Goal: Task Accomplishment & Management: Manage account settings

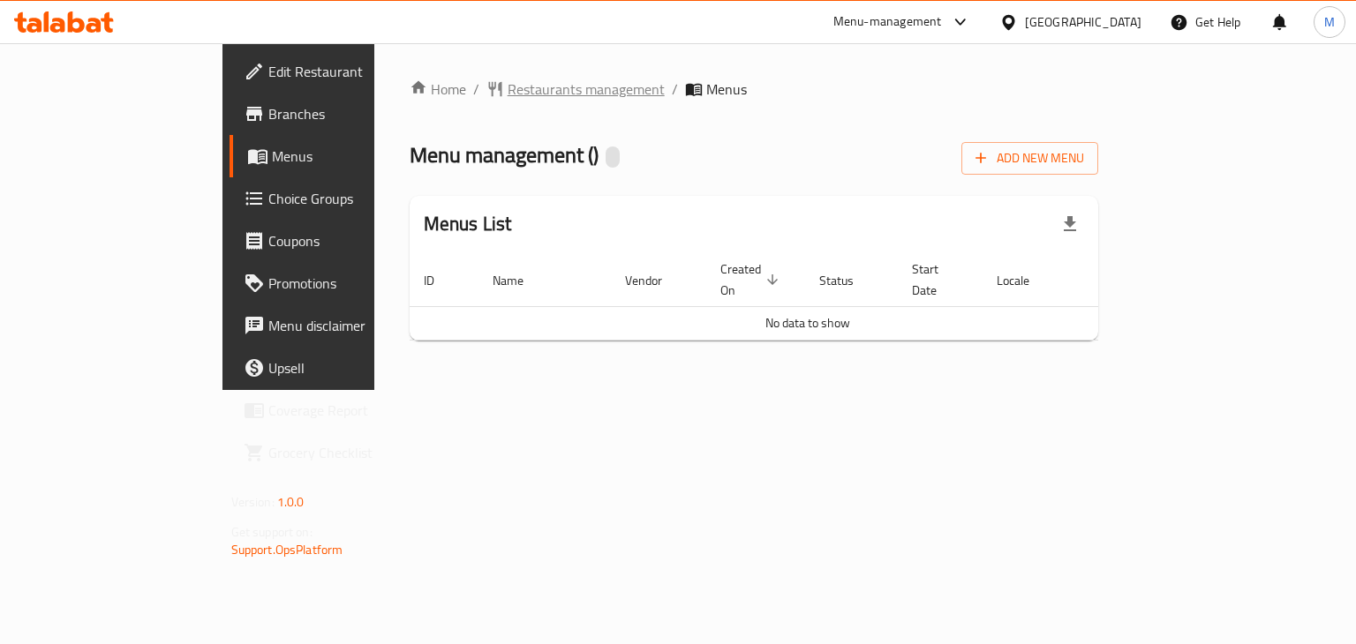
click at [507, 79] on span "Restaurants management" at bounding box center [585, 89] width 157 height 21
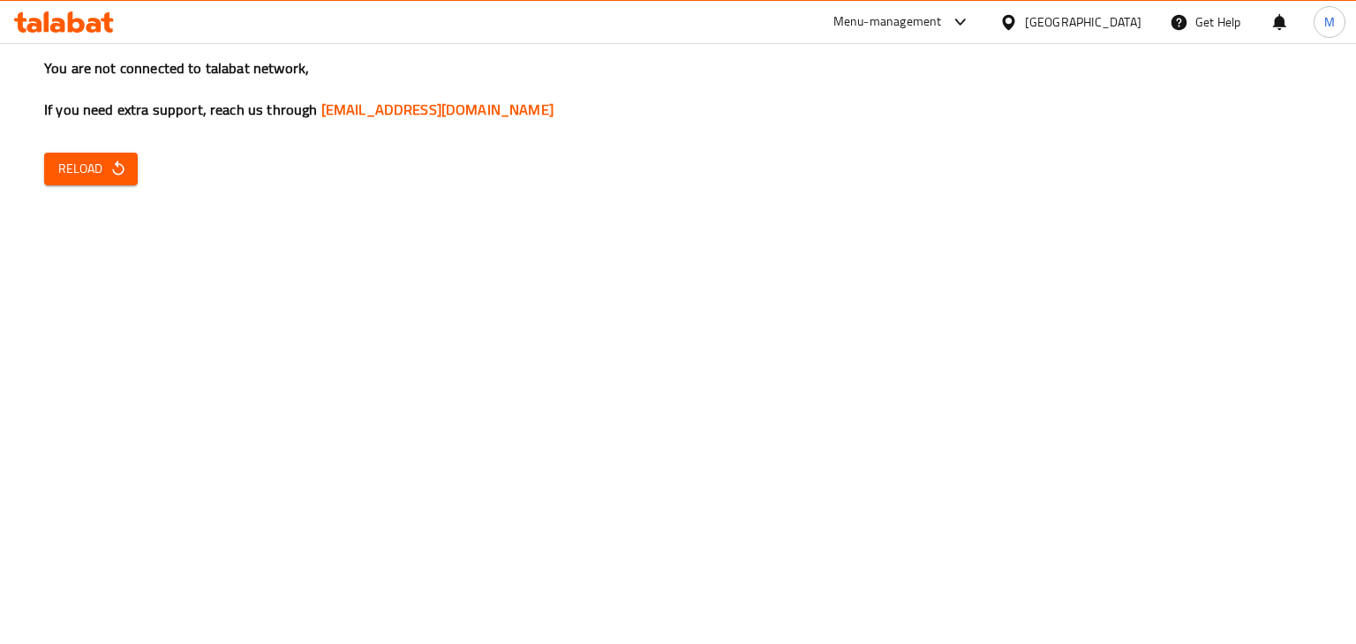
click at [357, 303] on div "You are not connected to talabat network, If you need extra support, reach us t…" at bounding box center [678, 322] width 1356 height 644
click at [98, 179] on span "Reload" at bounding box center [90, 169] width 65 height 22
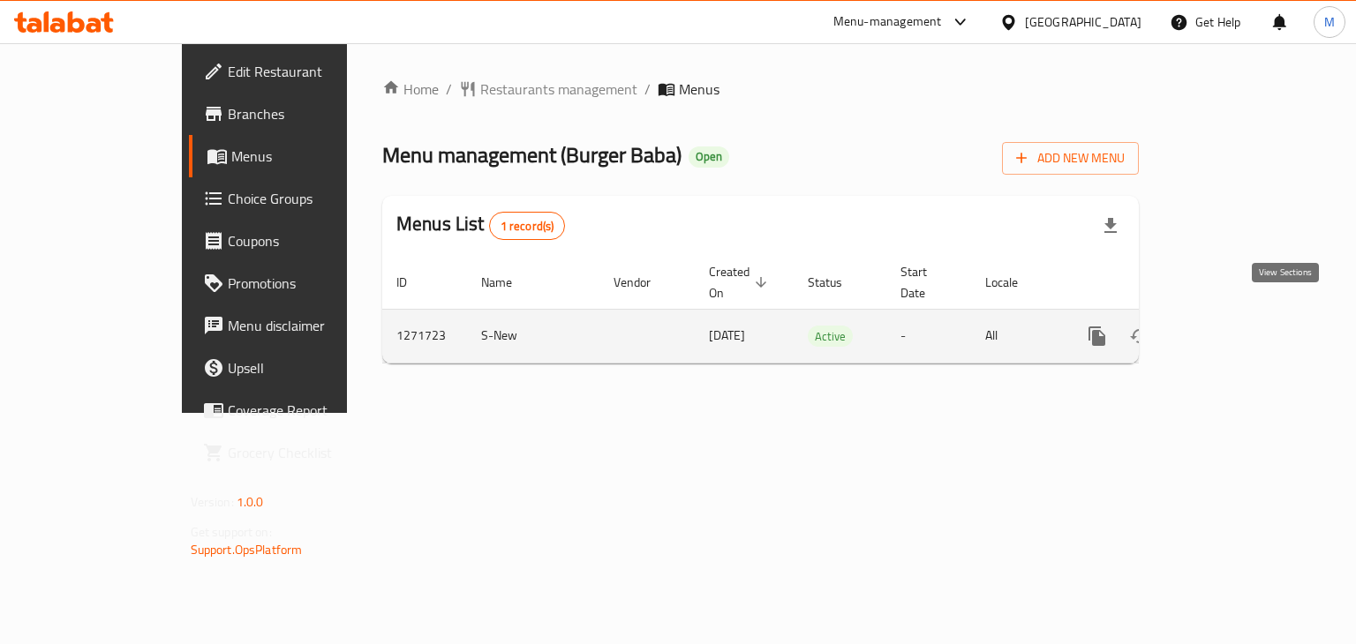
click at [1245, 318] on link "enhanced table" at bounding box center [1224, 336] width 42 height 42
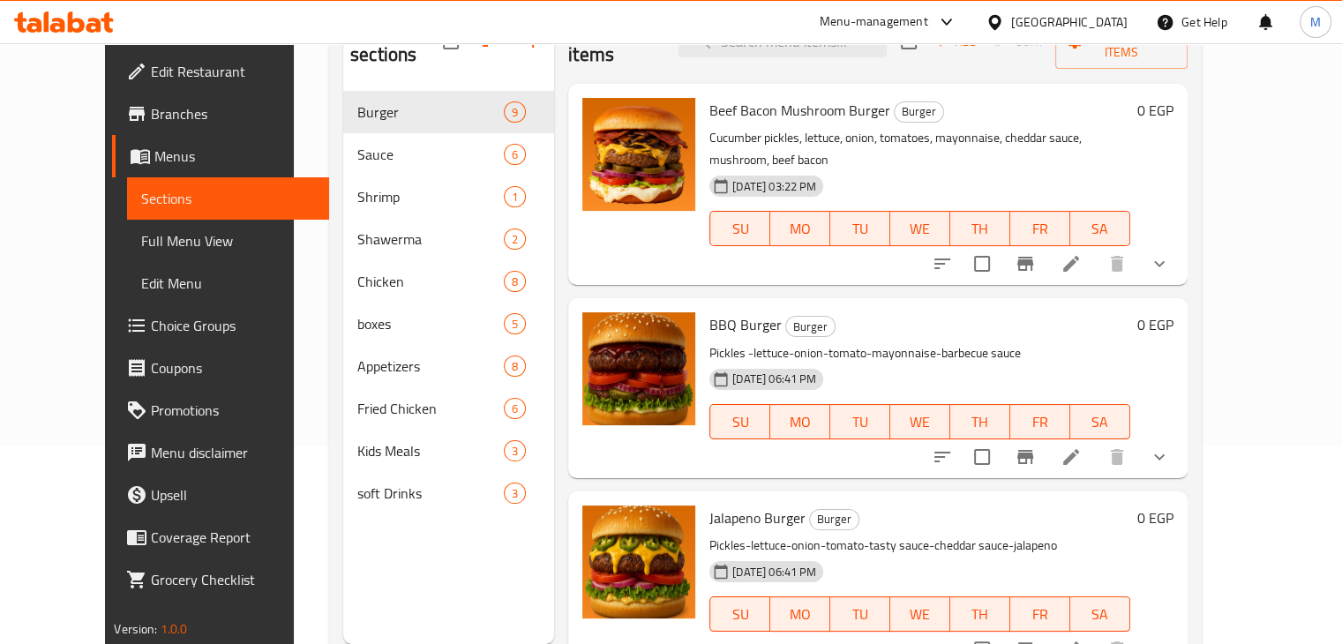
scroll to position [201, 0]
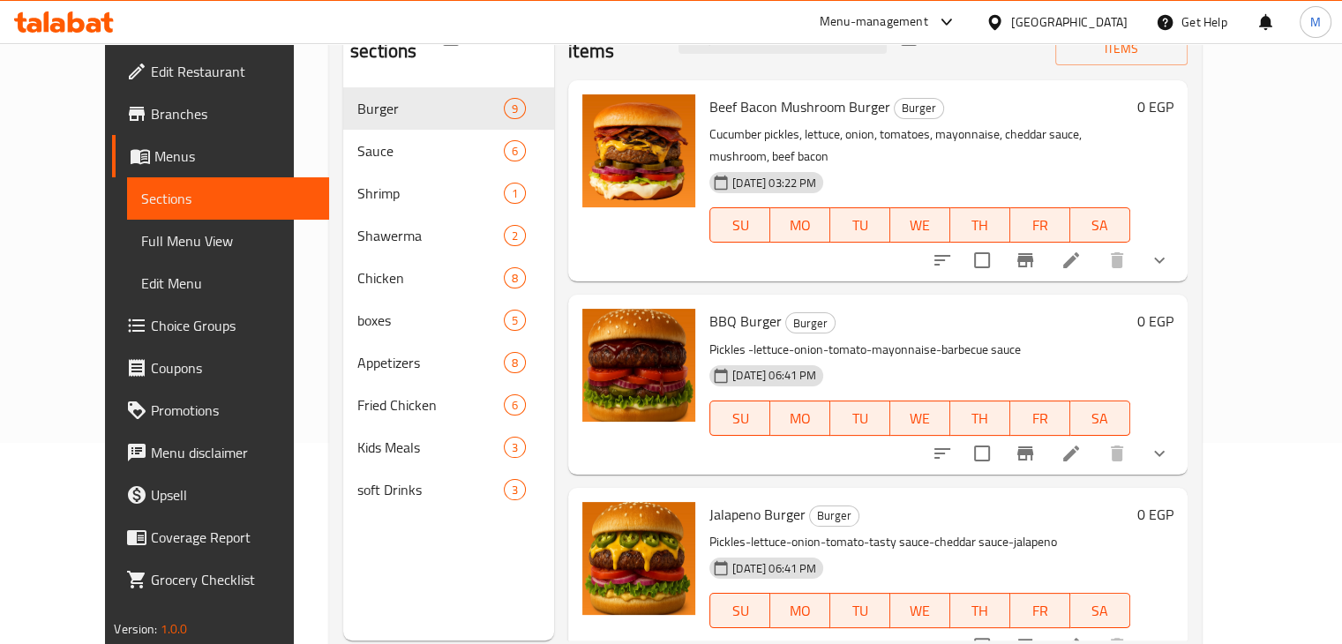
click at [151, 323] on span "Choice Groups" at bounding box center [233, 325] width 164 height 21
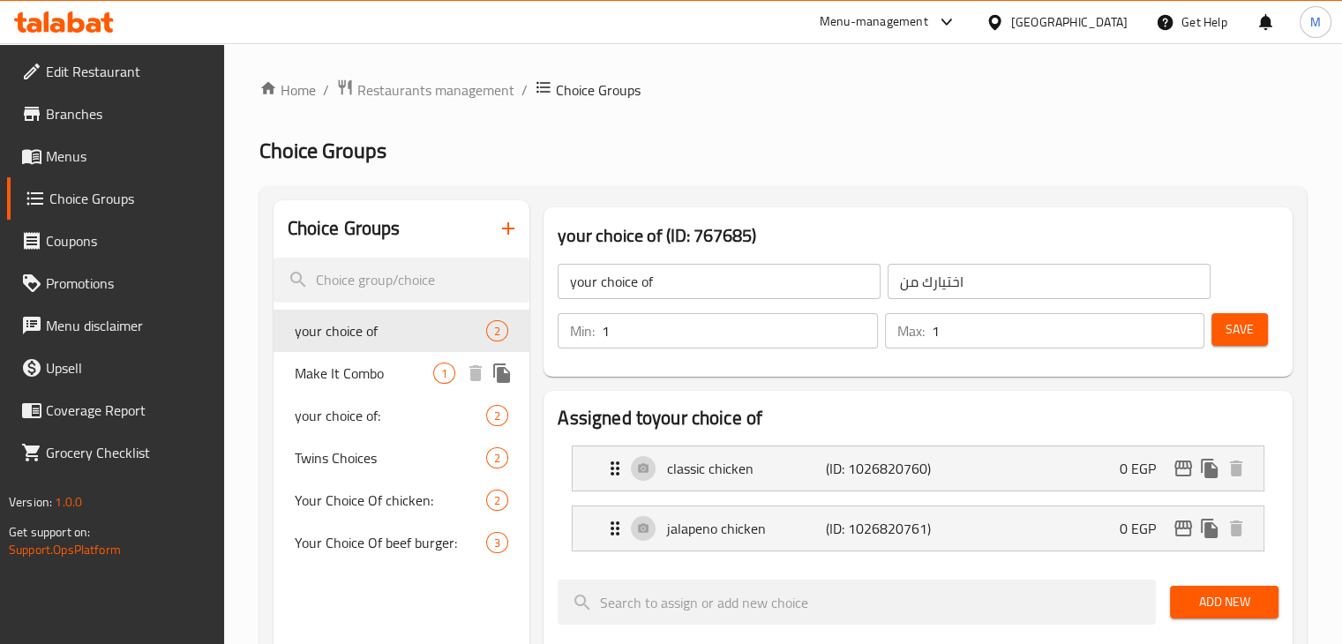
click at [383, 365] on span "Make It Combo" at bounding box center [364, 373] width 139 height 21
type input "Make It Combo"
type input "اجعله كومبو"
type input "0"
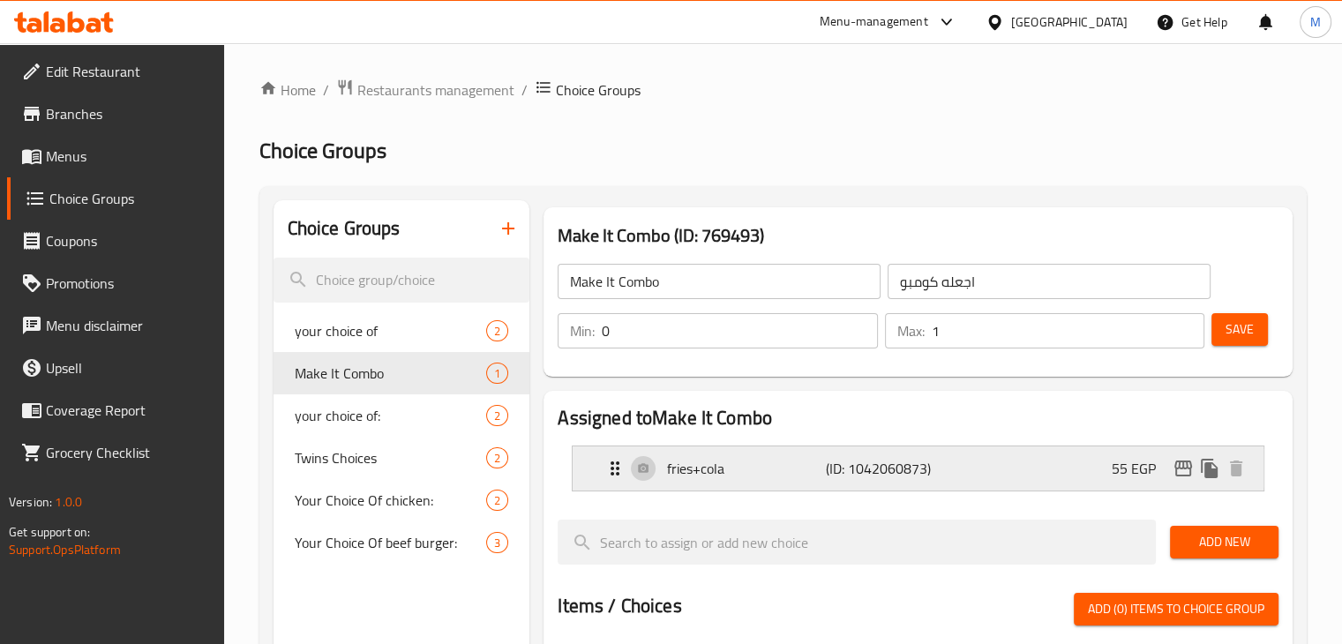
click at [1034, 465] on div "fries+cola (ID: 1042060873) 55 EGP" at bounding box center [924, 469] width 638 height 44
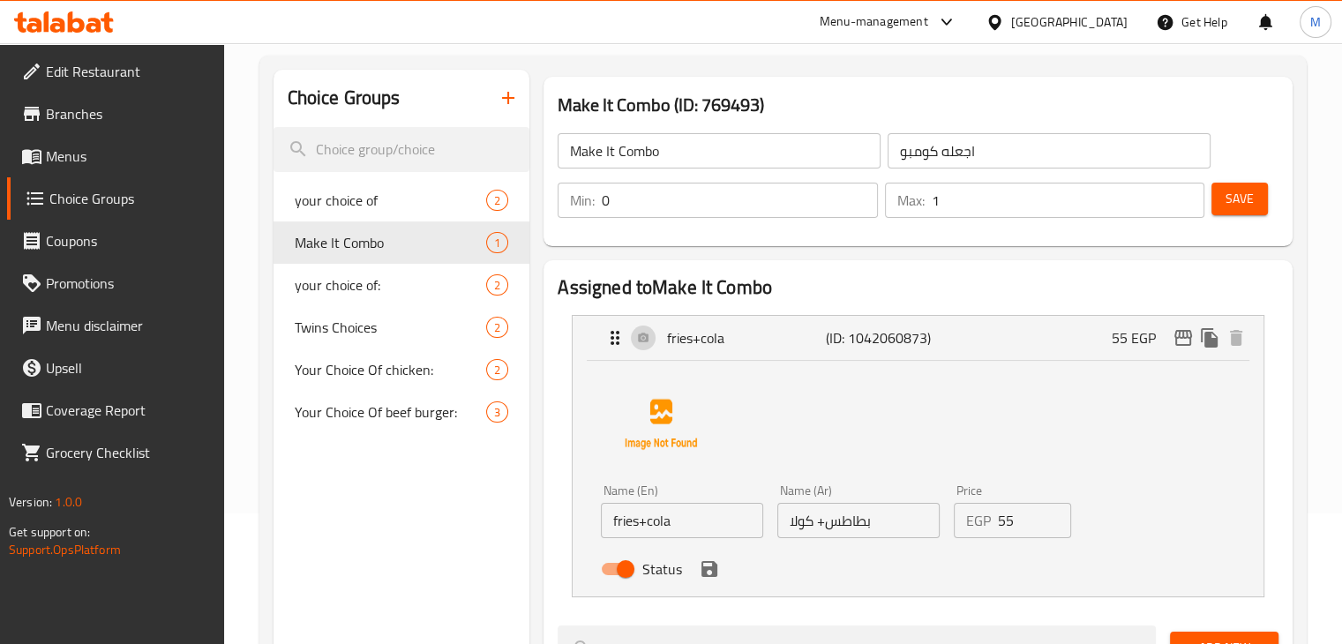
scroll to position [133, 0]
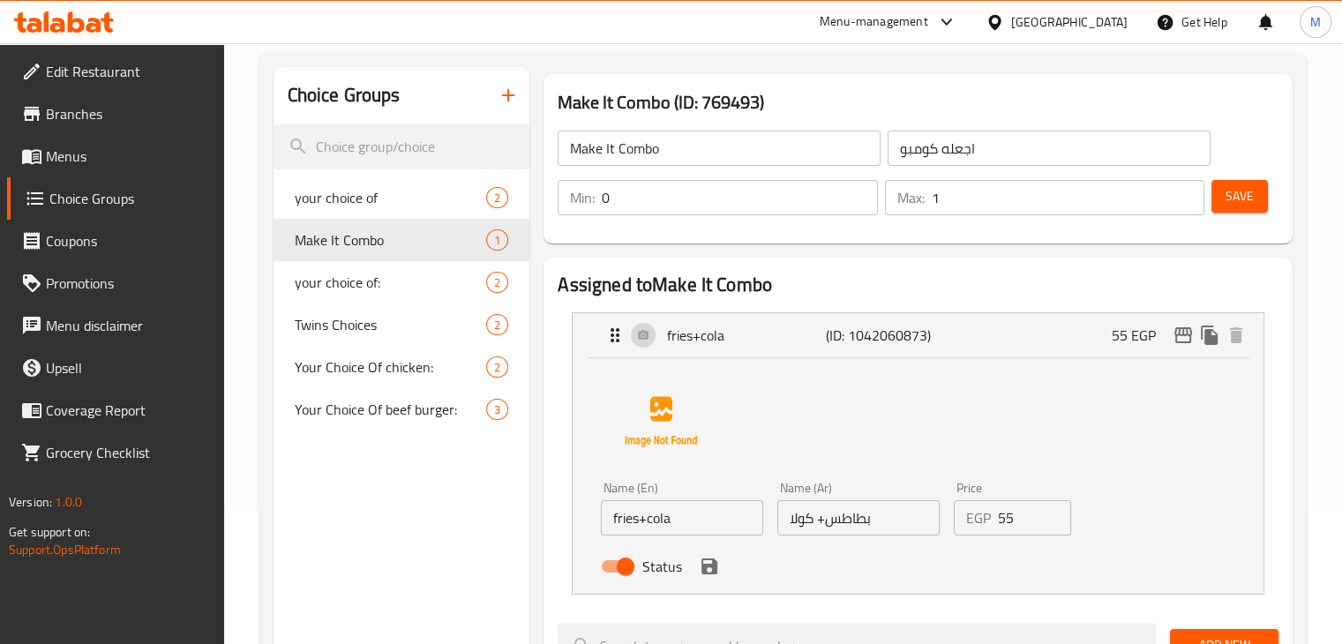
click at [1004, 523] on input "55" at bounding box center [1035, 517] width 74 height 35
click at [702, 568] on icon "save" at bounding box center [710, 567] width 16 height 16
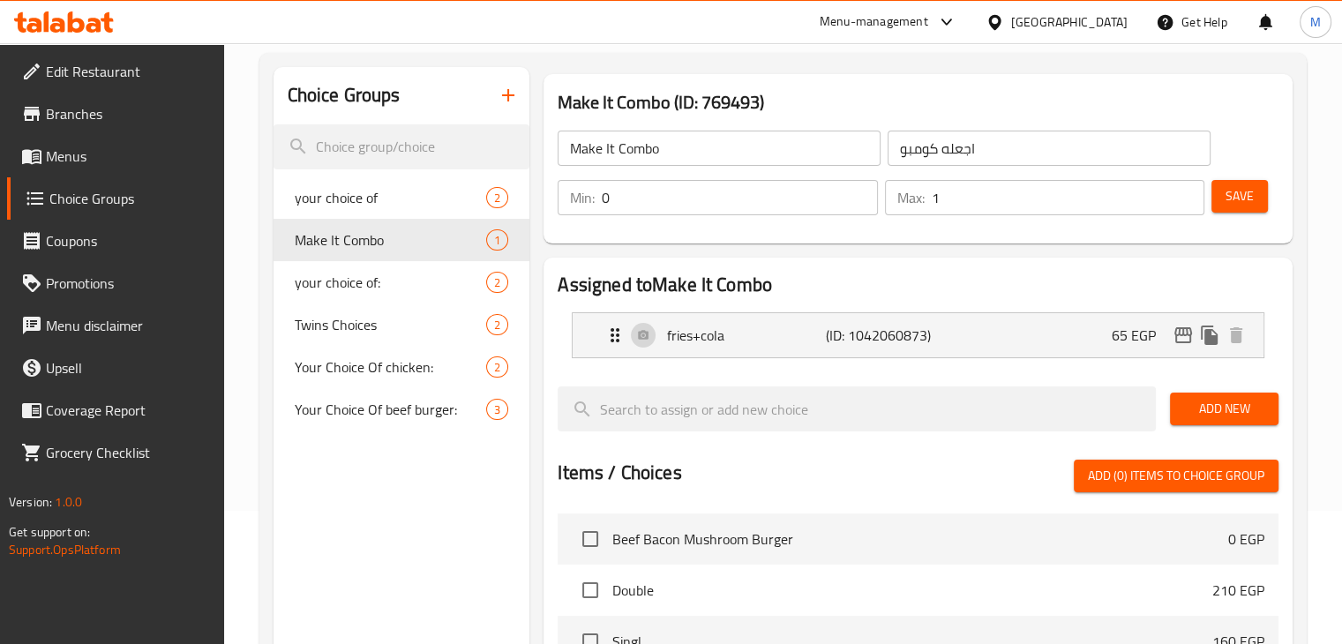
type input "65"
click at [1226, 189] on span "Save" at bounding box center [1240, 196] width 28 height 22
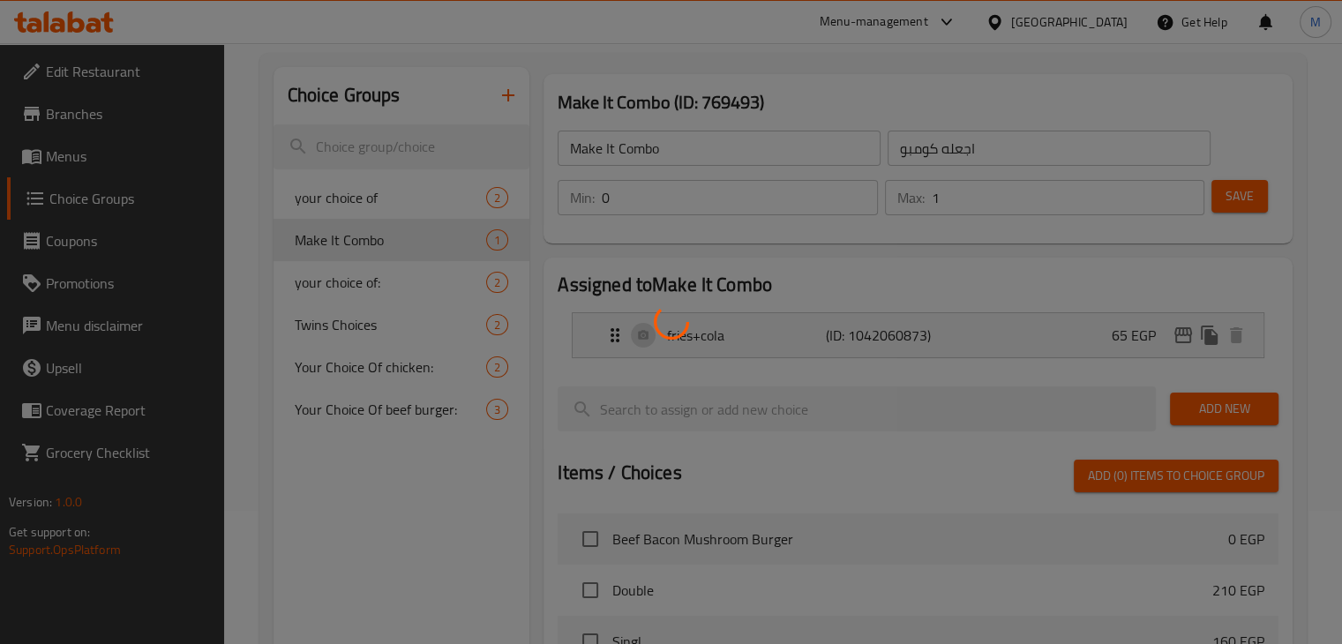
click at [1225, 189] on div at bounding box center [671, 322] width 1342 height 644
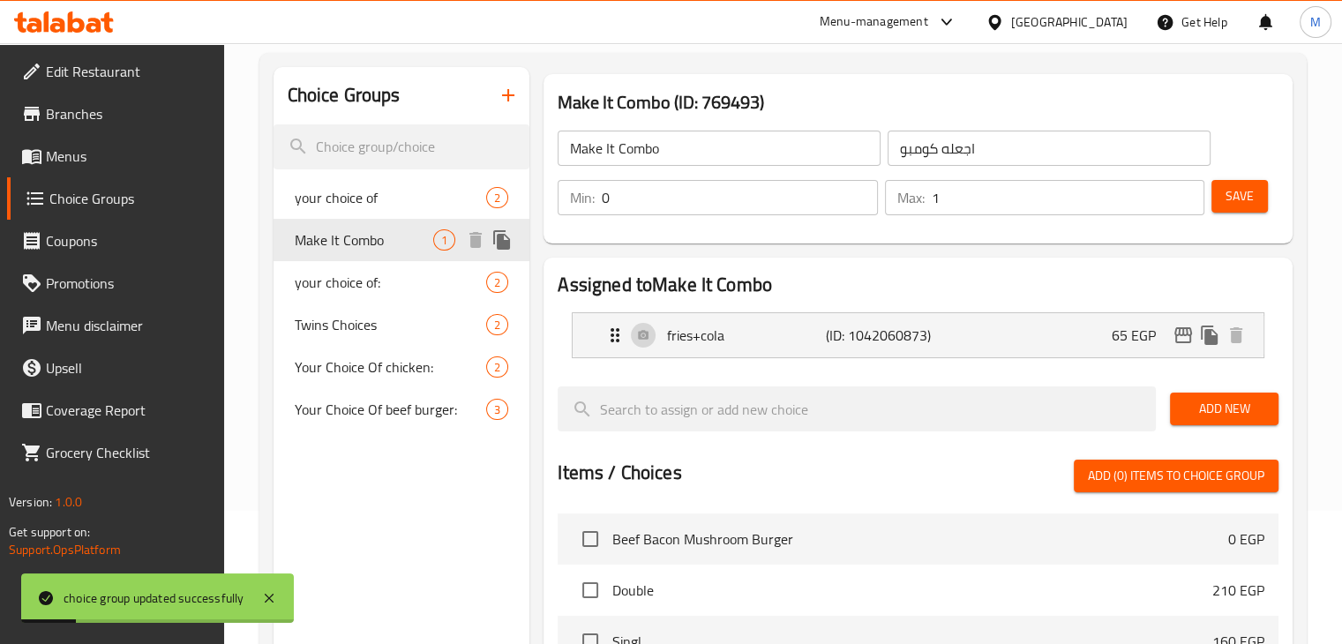
click at [364, 201] on span "your choice of" at bounding box center [391, 197] width 192 height 21
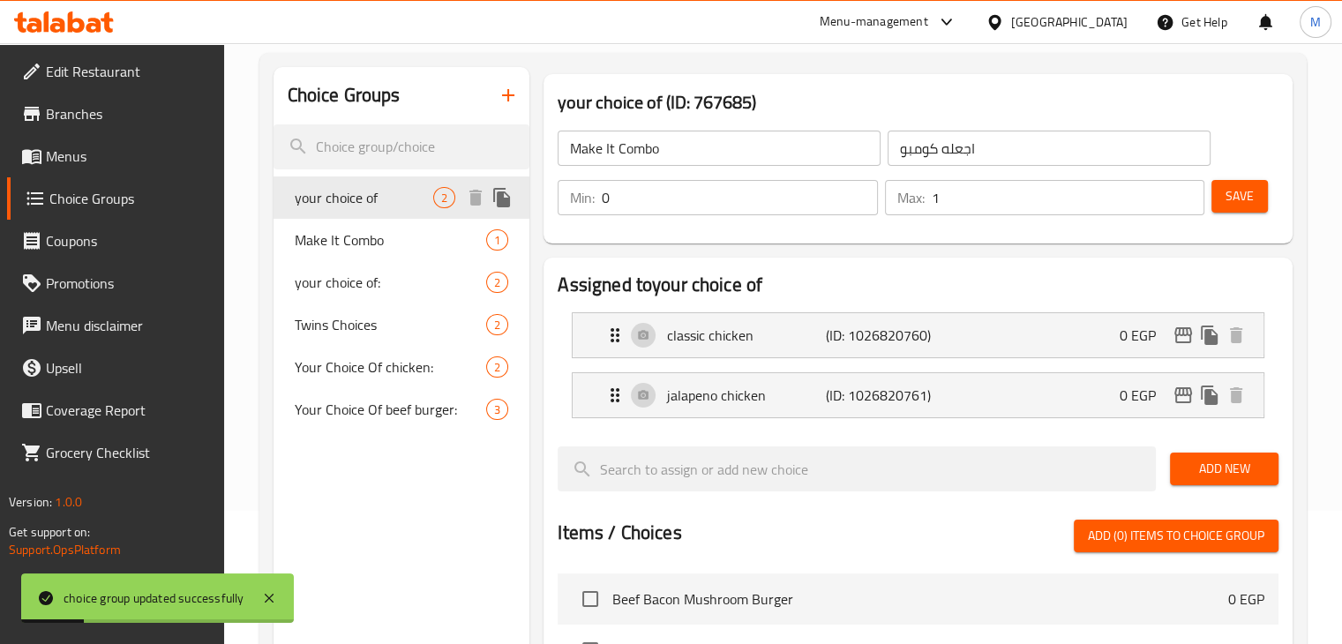
type input "your choice of"
type input "اختيارك من"
type input "1"
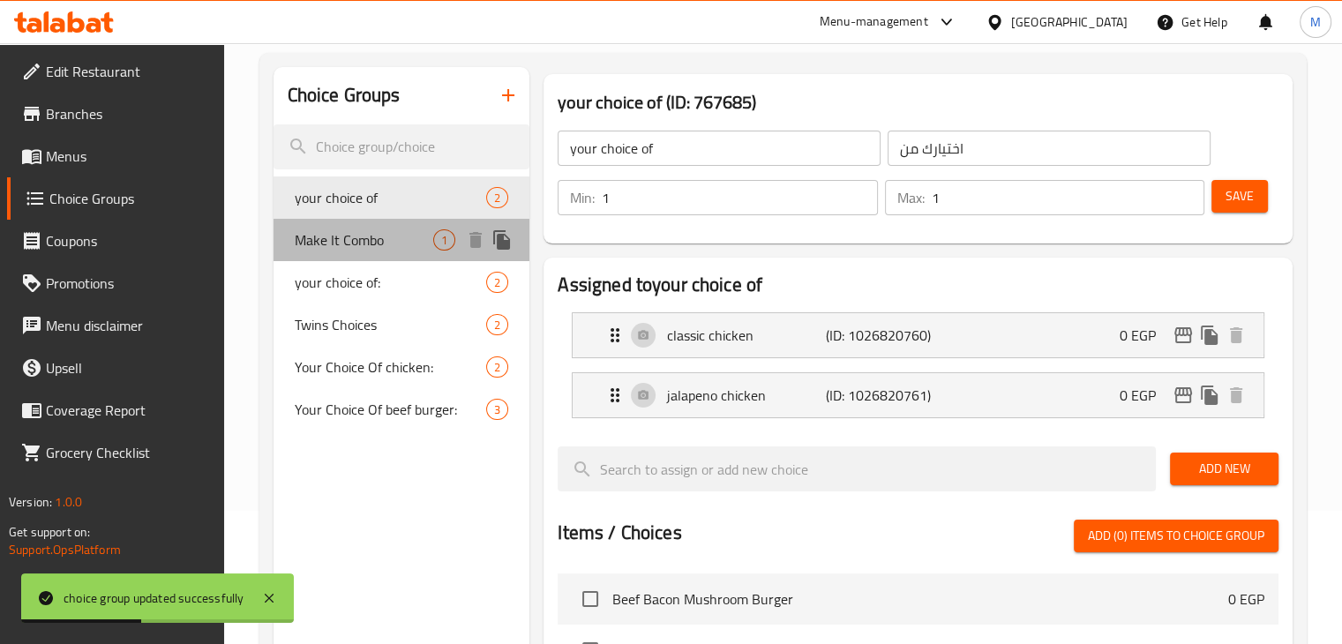
click at [357, 258] on div "Make It Combo 1" at bounding box center [402, 240] width 257 height 42
type input "Make It Combo"
type input "اجعله كومبو"
type input "0"
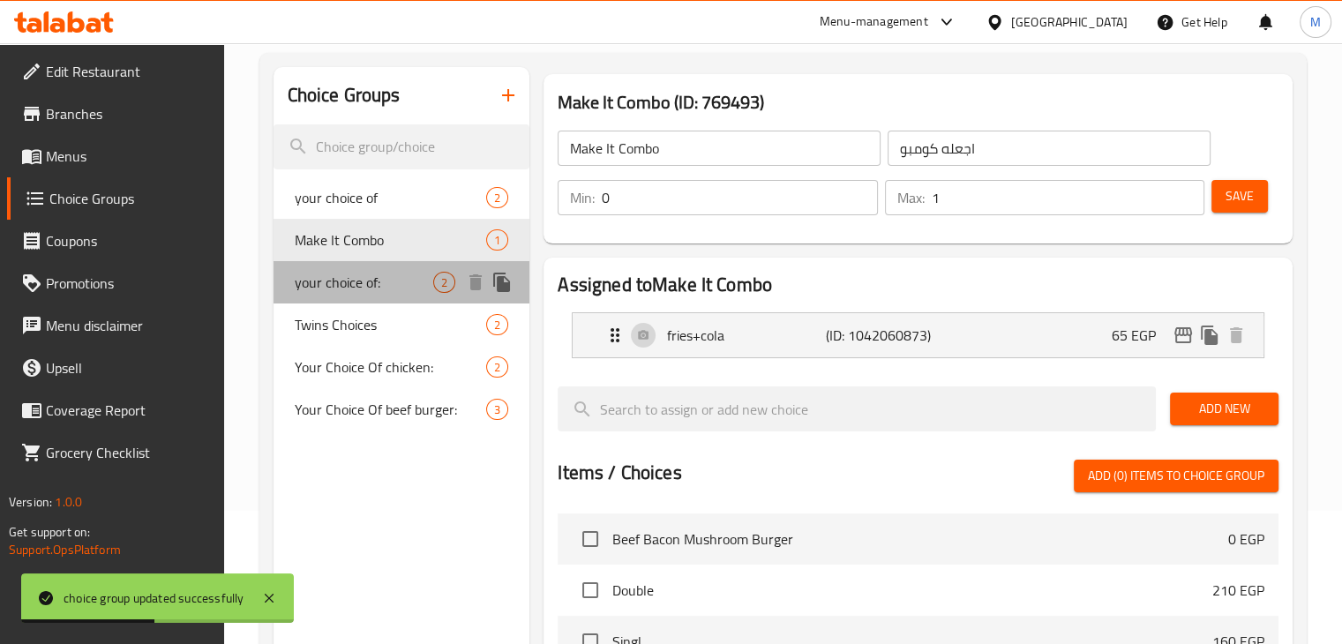
click at [372, 296] on div "your choice of: 2" at bounding box center [402, 282] width 257 height 42
type input "your choice of:"
type input "اختيارك من:"
type input "1"
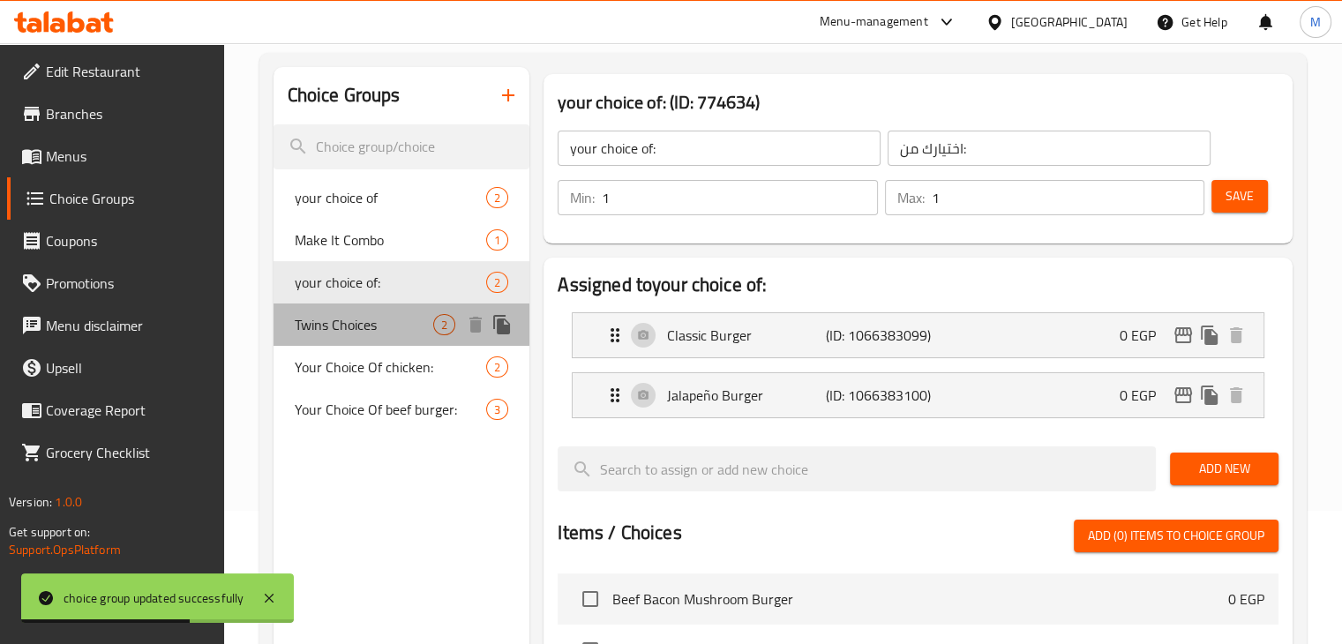
click at [367, 319] on span "Twins Choices" at bounding box center [364, 324] width 139 height 21
type input "Twins Choices"
type input "اختيار التوينز"
type input "2"
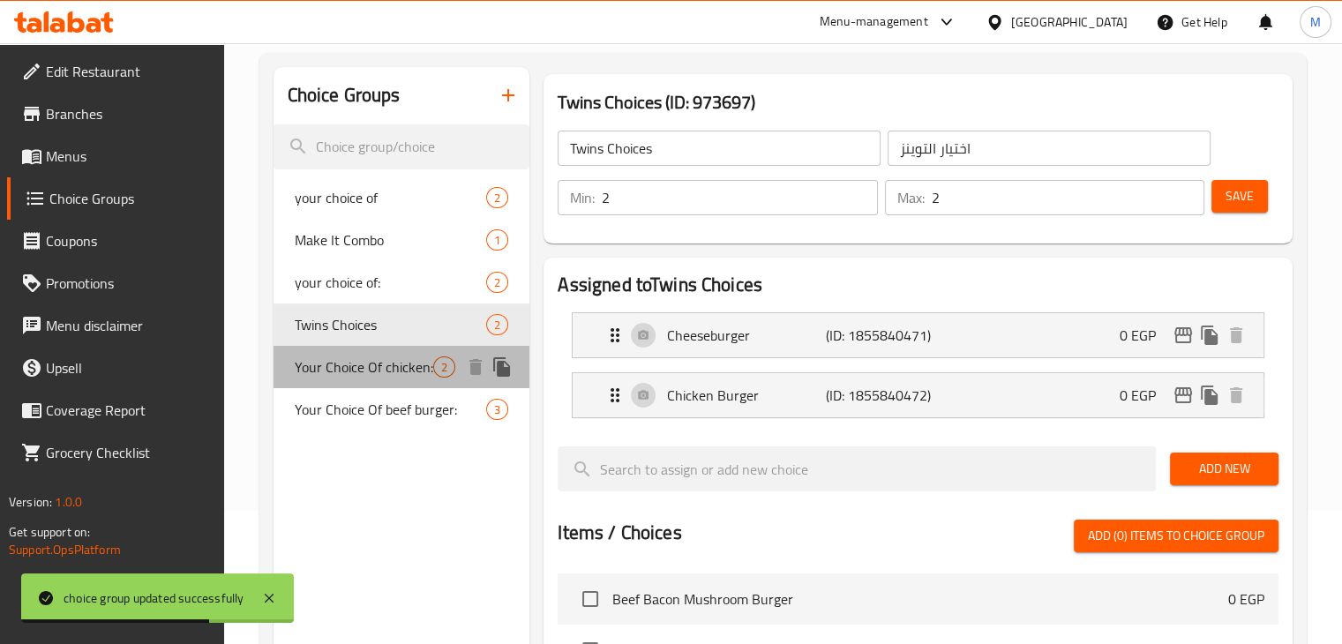
click at [385, 351] on div "Your Choice Of chicken: 2" at bounding box center [402, 367] width 257 height 42
type input "Your Choice Of chicken:"
type input "اختيارك من الدجاج:"
type input "1"
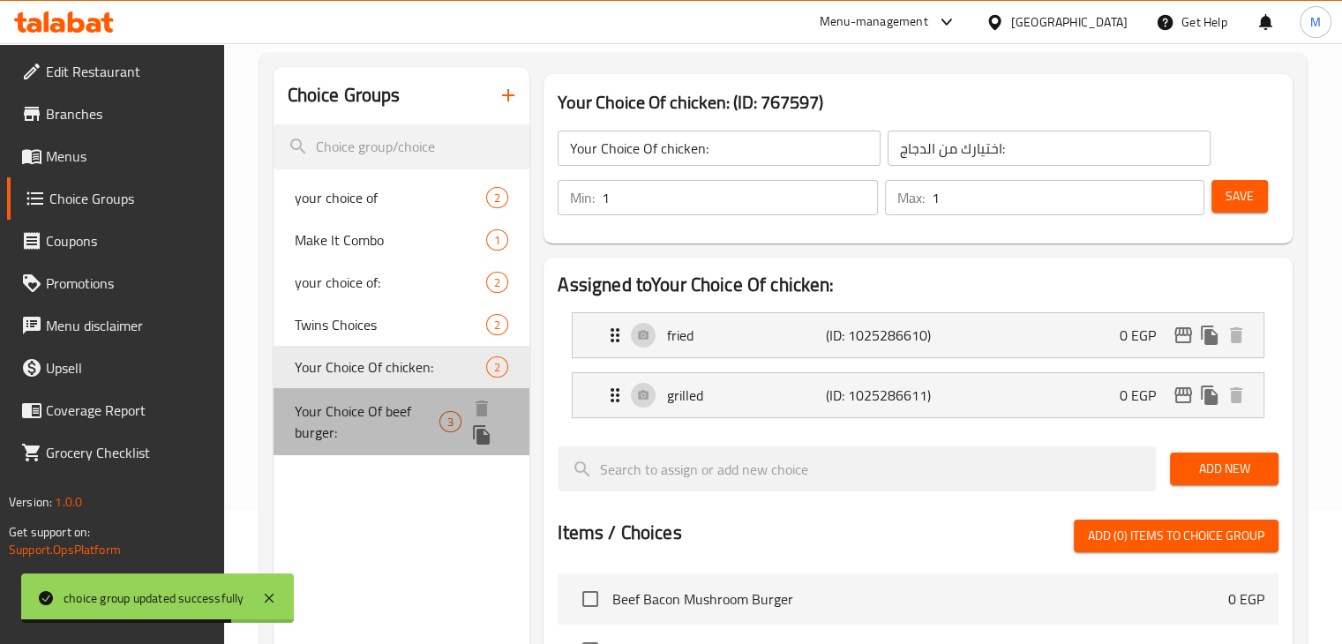
click at [358, 395] on div "Your Choice Of beef burger: 3" at bounding box center [402, 421] width 257 height 67
type input "Your Choice Of beef burger:"
type input "إختيارك من [GEOGRAPHIC_DATA]"
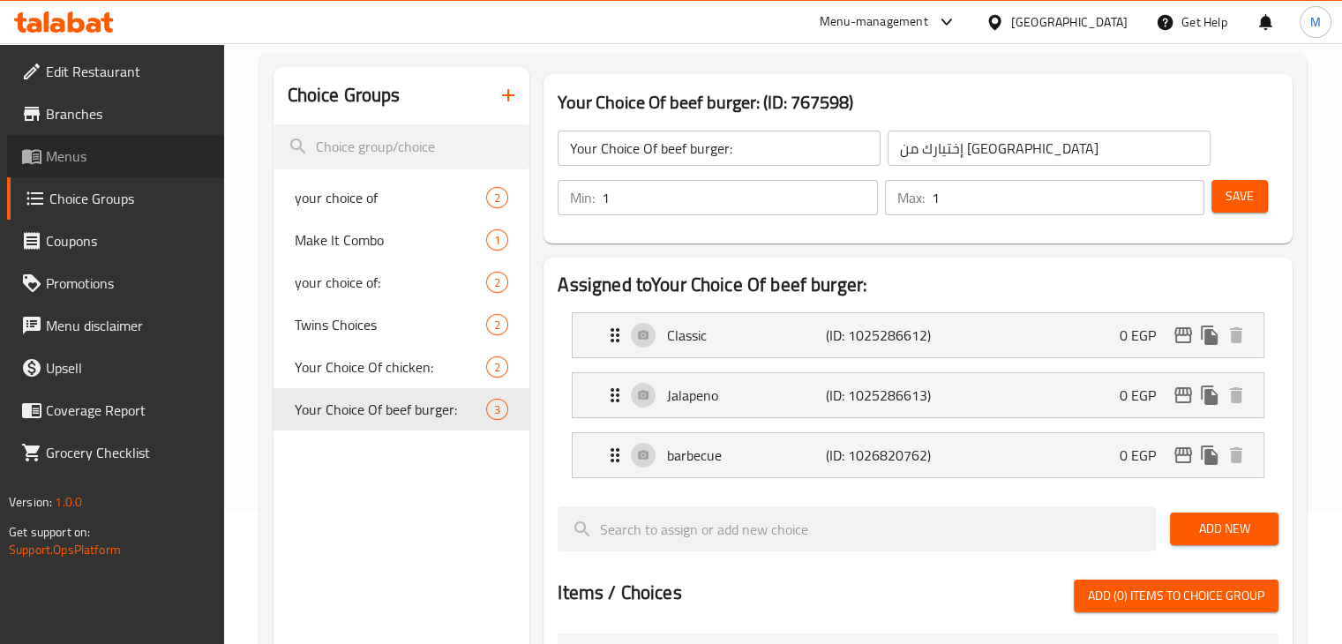
click at [76, 153] on span "Menus" at bounding box center [128, 156] width 164 height 21
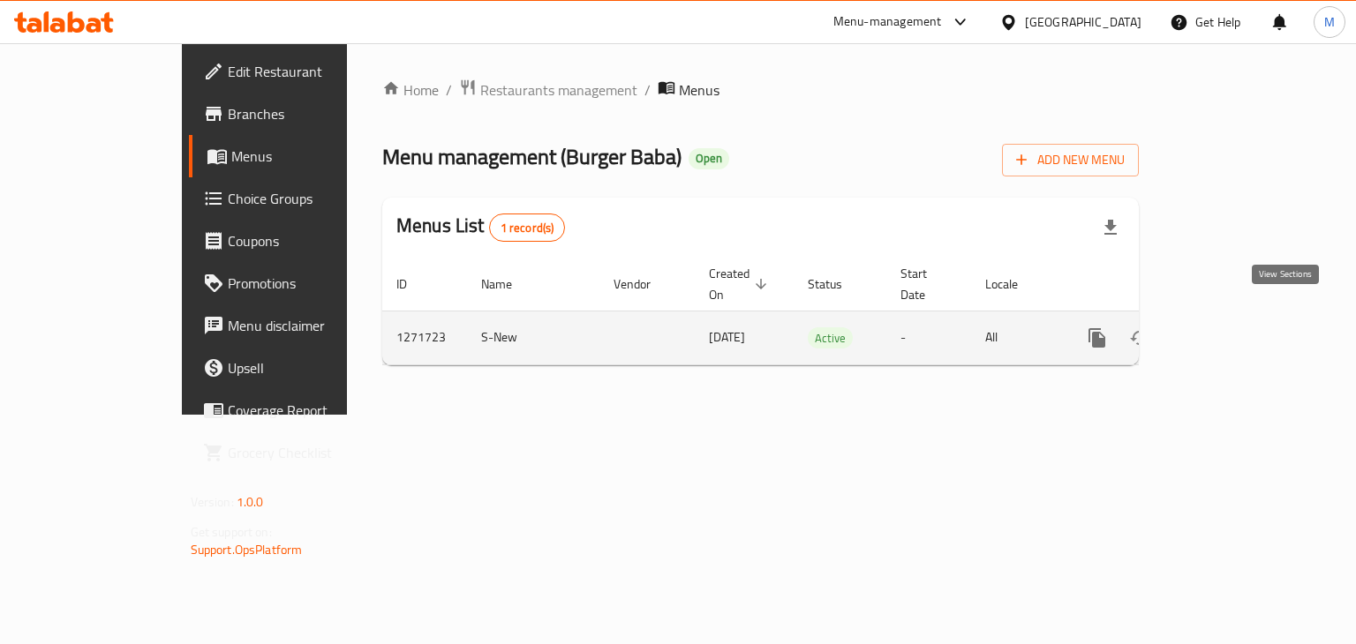
click at [1235, 327] on icon "enhanced table" at bounding box center [1224, 337] width 21 height 21
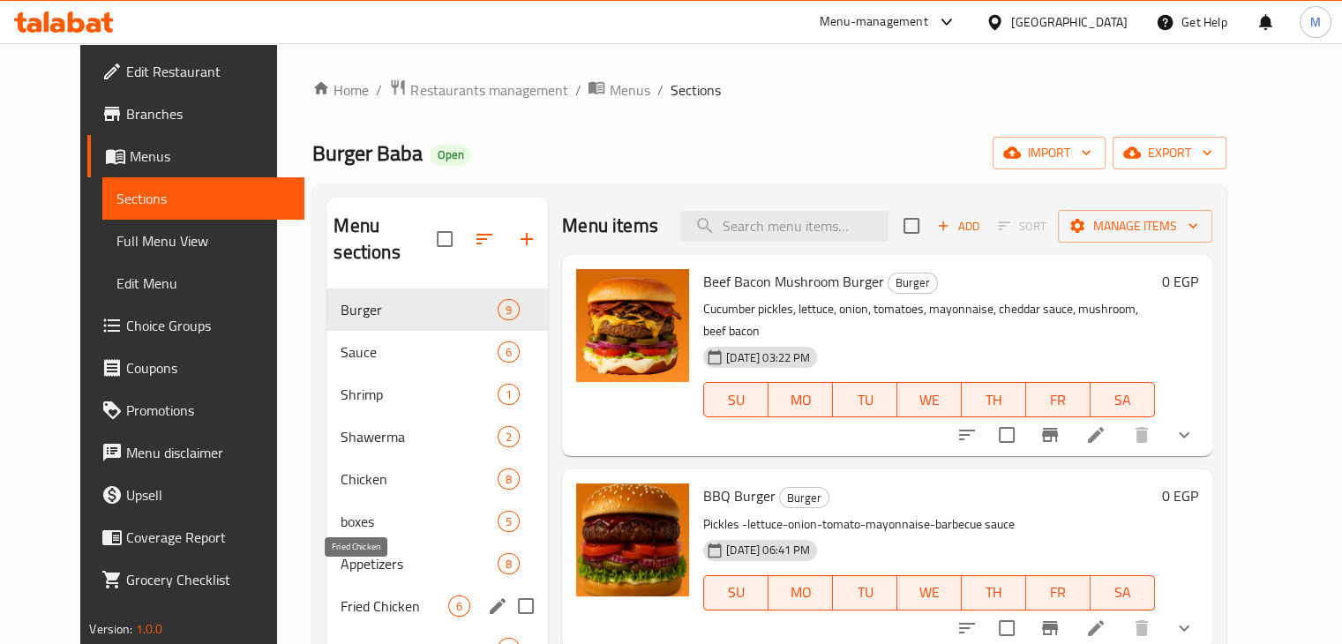
scroll to position [129, 0]
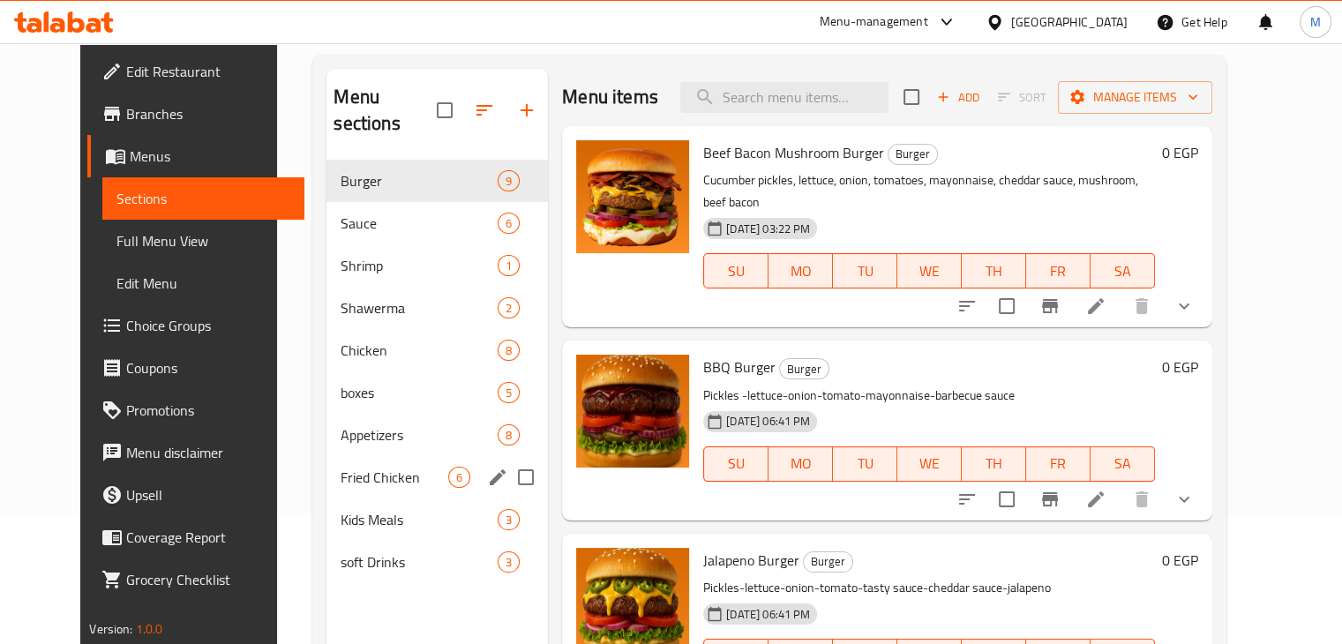
click at [366, 425] on span "Appetizers" at bounding box center [419, 435] width 157 height 21
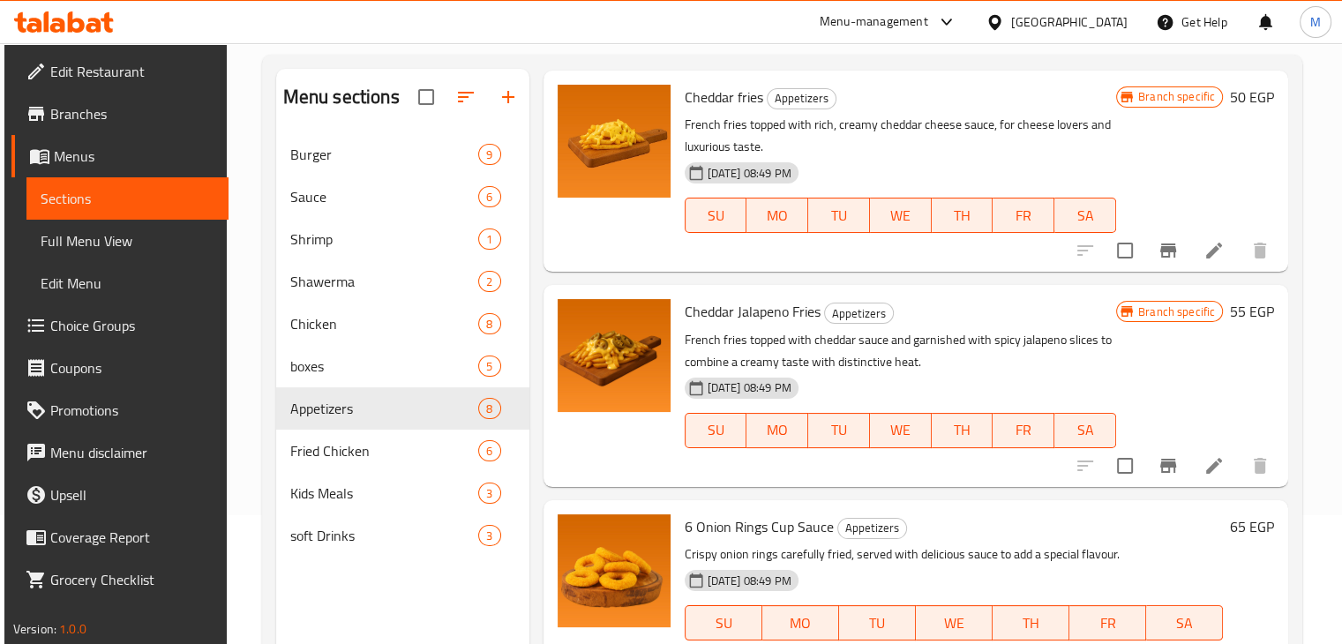
scroll to position [851, 0]
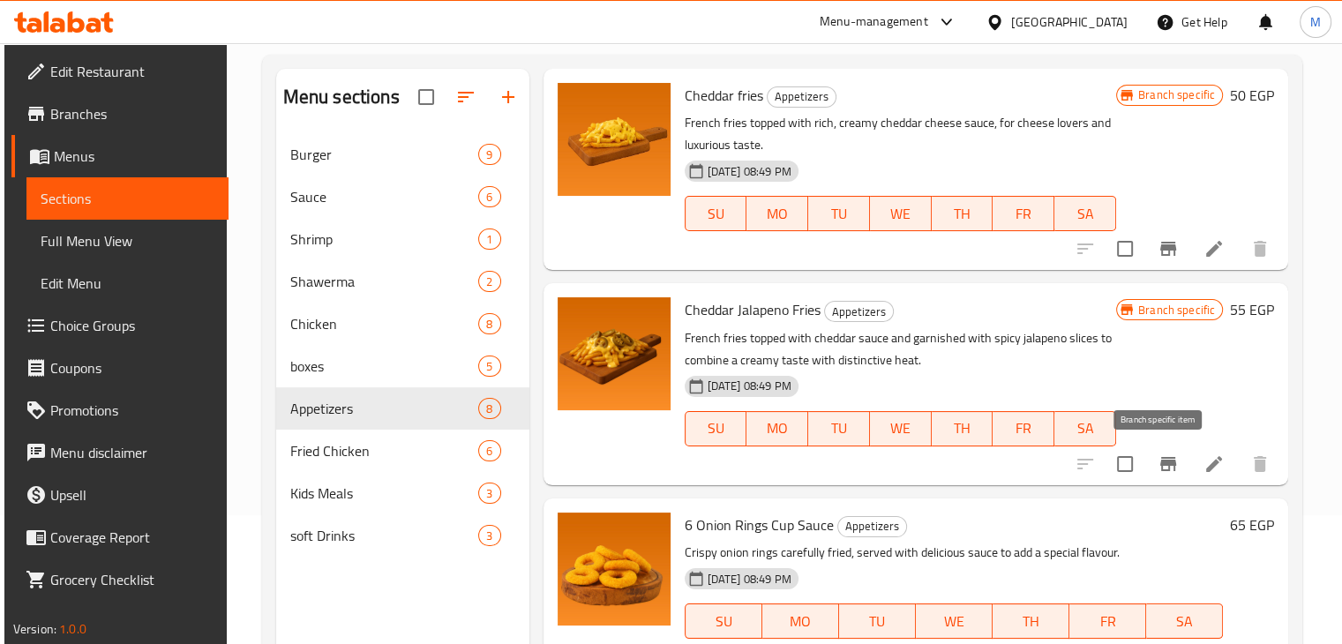
click at [1165, 469] on icon "Branch-specific-item" at bounding box center [1169, 464] width 16 height 14
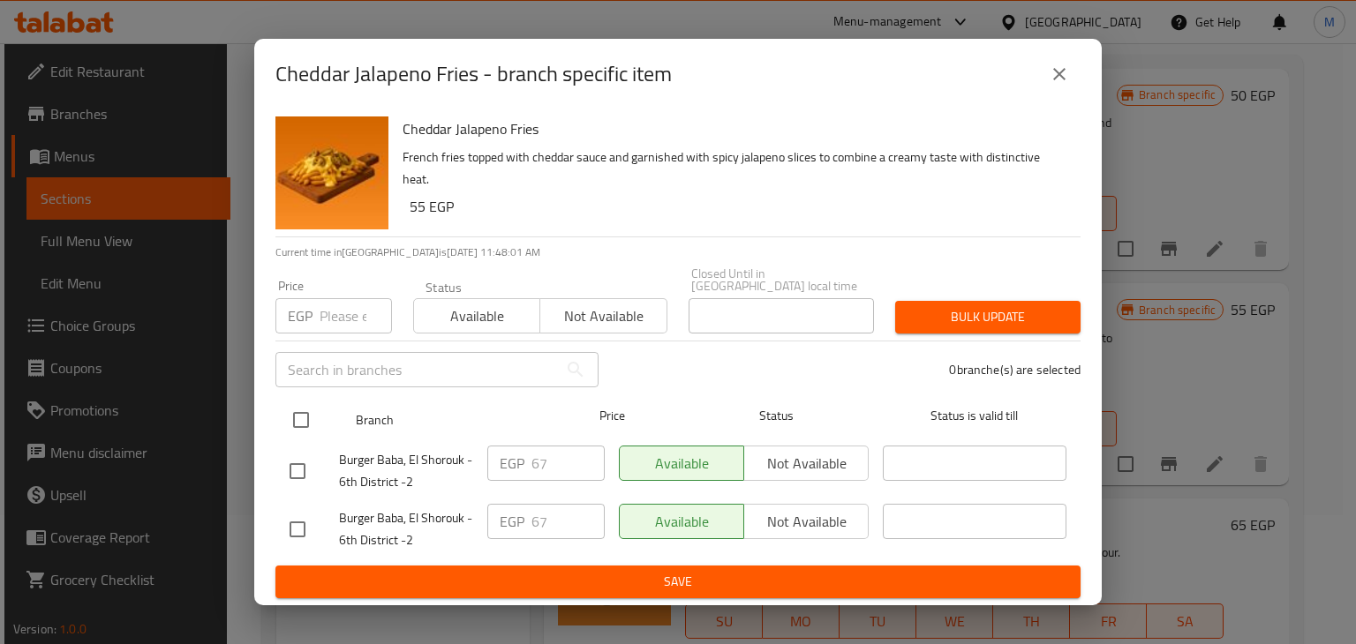
click at [301, 411] on input "checkbox" at bounding box center [300, 420] width 37 height 37
checkbox input "true"
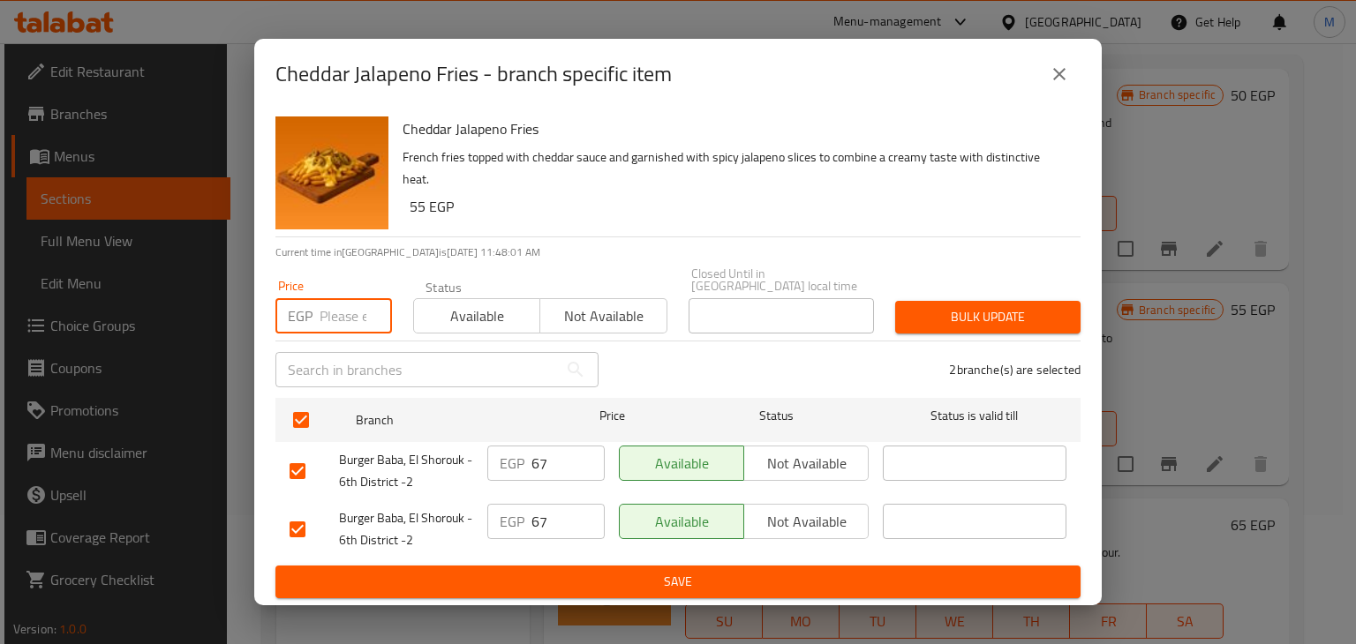
click at [353, 312] on input "number" at bounding box center [356, 315] width 72 height 35
type input "85"
click at [516, 312] on span "Available" at bounding box center [477, 317] width 112 height 26
click at [902, 338] on div "2 branche(s) are selected" at bounding box center [850, 370] width 482 height 64
click at [946, 317] on span "Bulk update" at bounding box center [987, 317] width 157 height 22
